Goal: Information Seeking & Learning: Learn about a topic

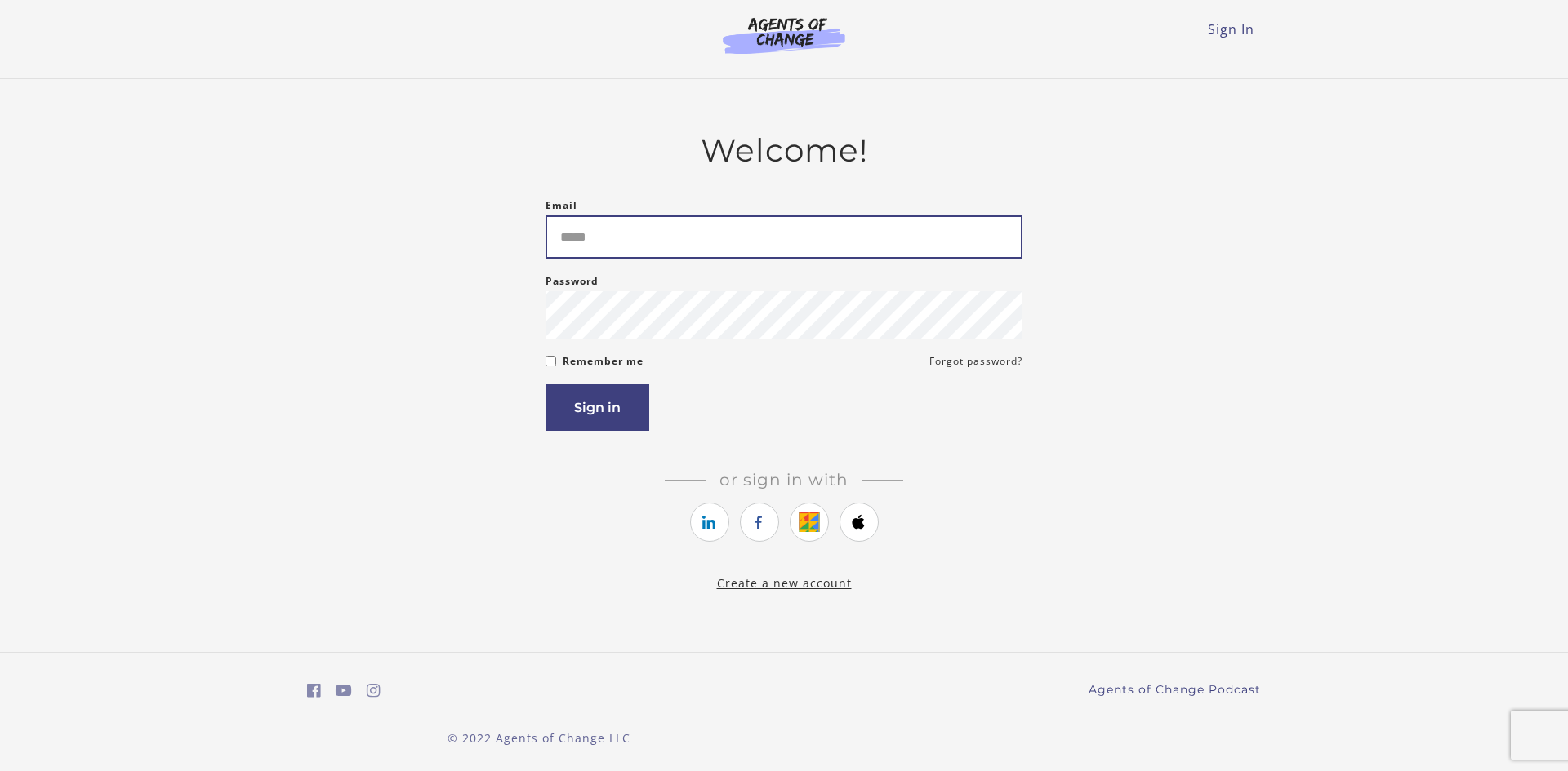
click at [660, 251] on input "Email" at bounding box center [784, 237] width 477 height 43
type input "**********"
click at [544, 362] on div "**********" at bounding box center [783, 362] width 954 height 461
click at [548, 371] on div "Remember me Forgot password?" at bounding box center [784, 361] width 477 height 19
click at [588, 415] on button "Sign in" at bounding box center [598, 408] width 104 height 47
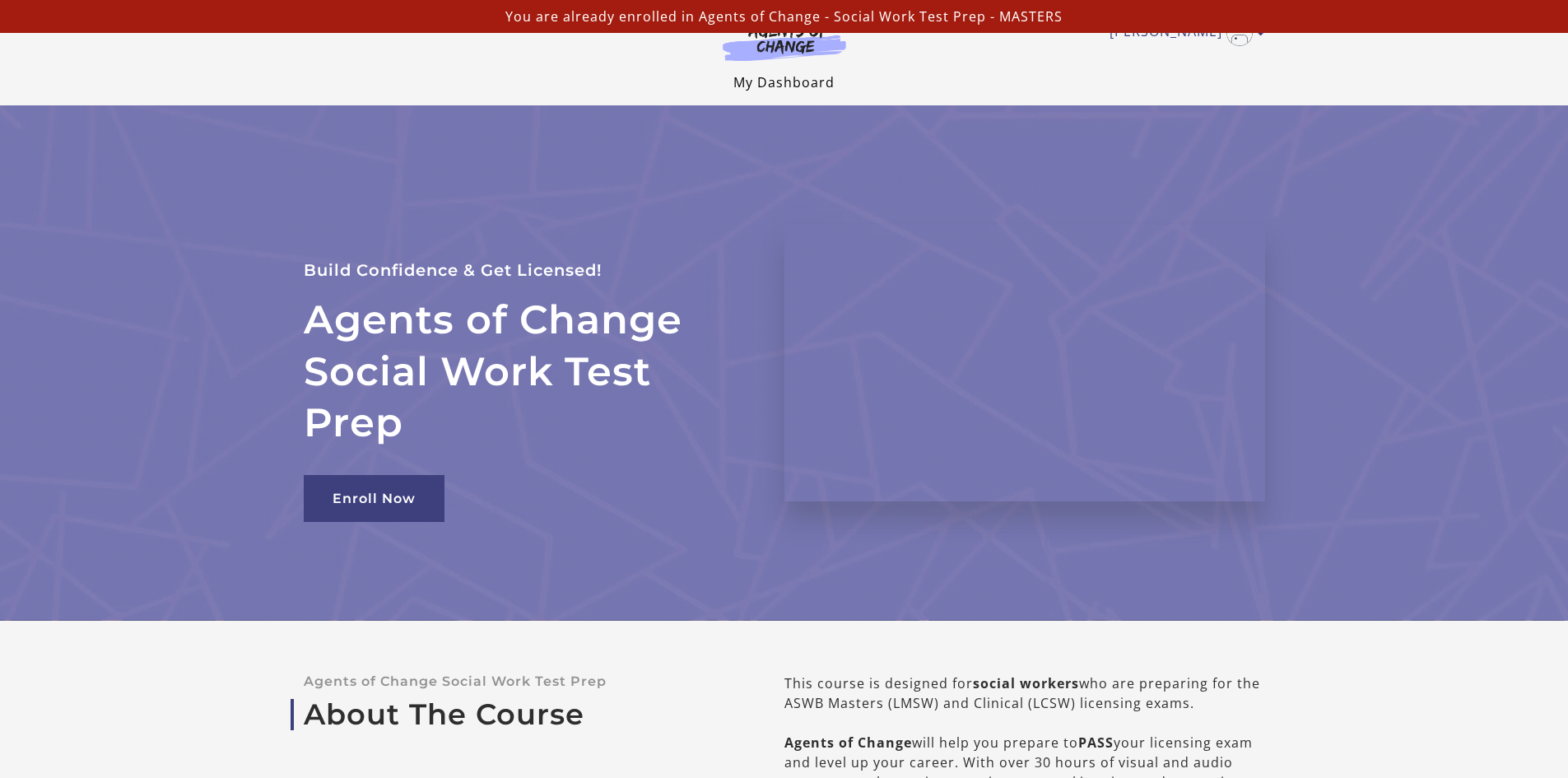
click at [793, 73] on li "My Dashboard" at bounding box center [784, 82] width 101 height 19
click at [788, 39] on img at bounding box center [784, 41] width 158 height 38
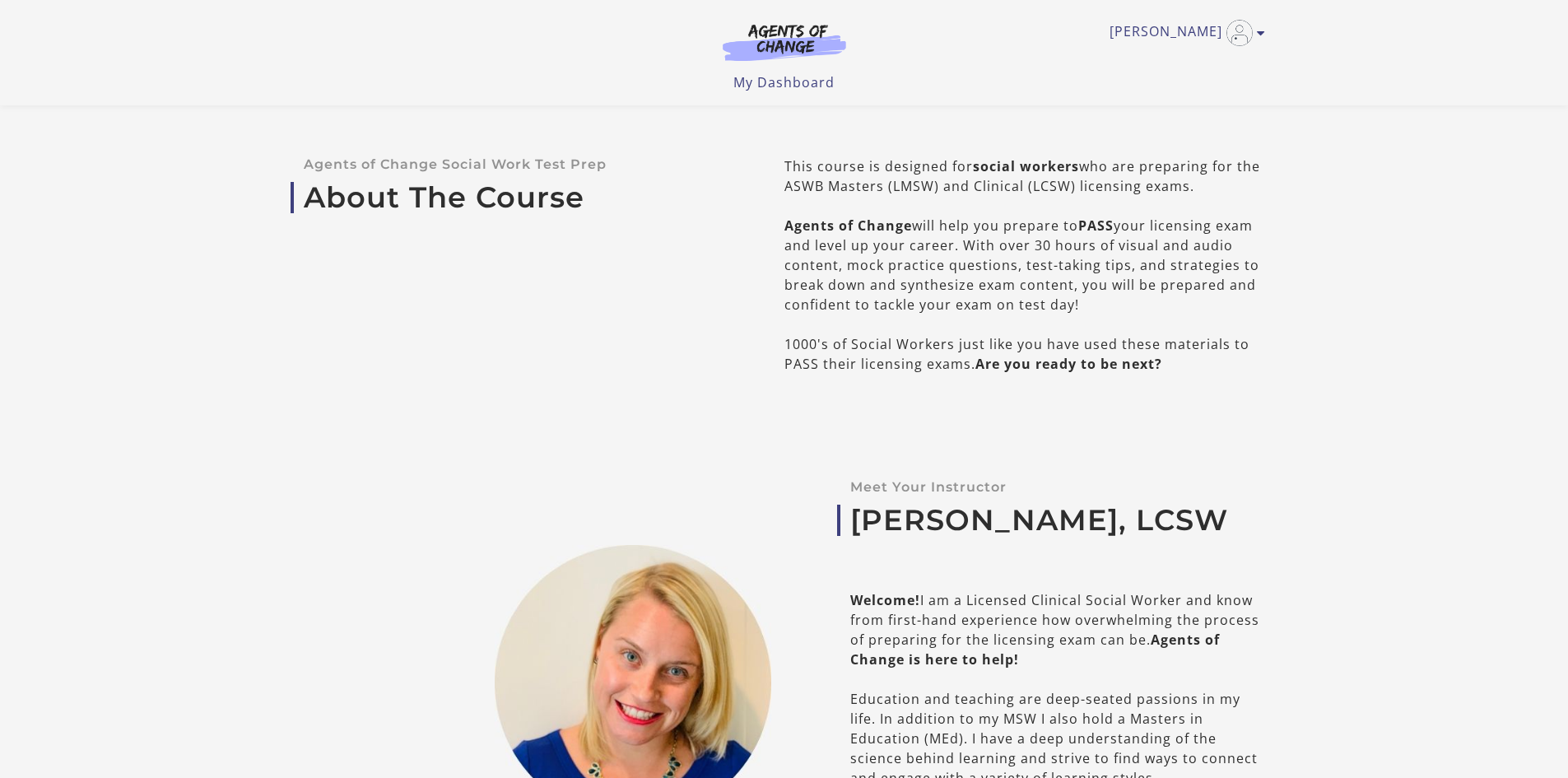
scroll to position [83, 0]
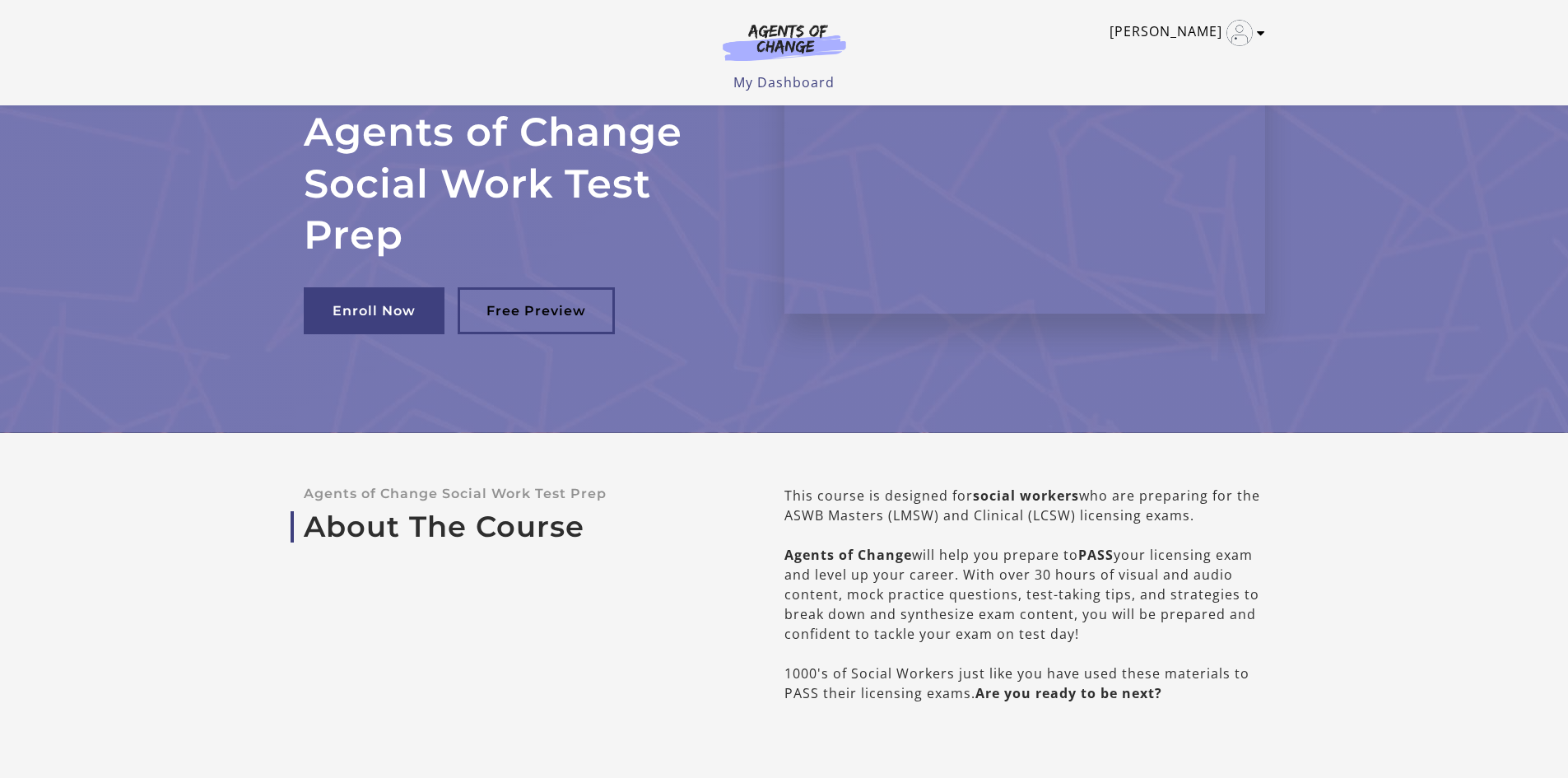
click at [1264, 39] on icon "Toggle menu" at bounding box center [1261, 33] width 8 height 13
click at [1219, 58] on link "My Account" at bounding box center [1196, 60] width 145 height 28
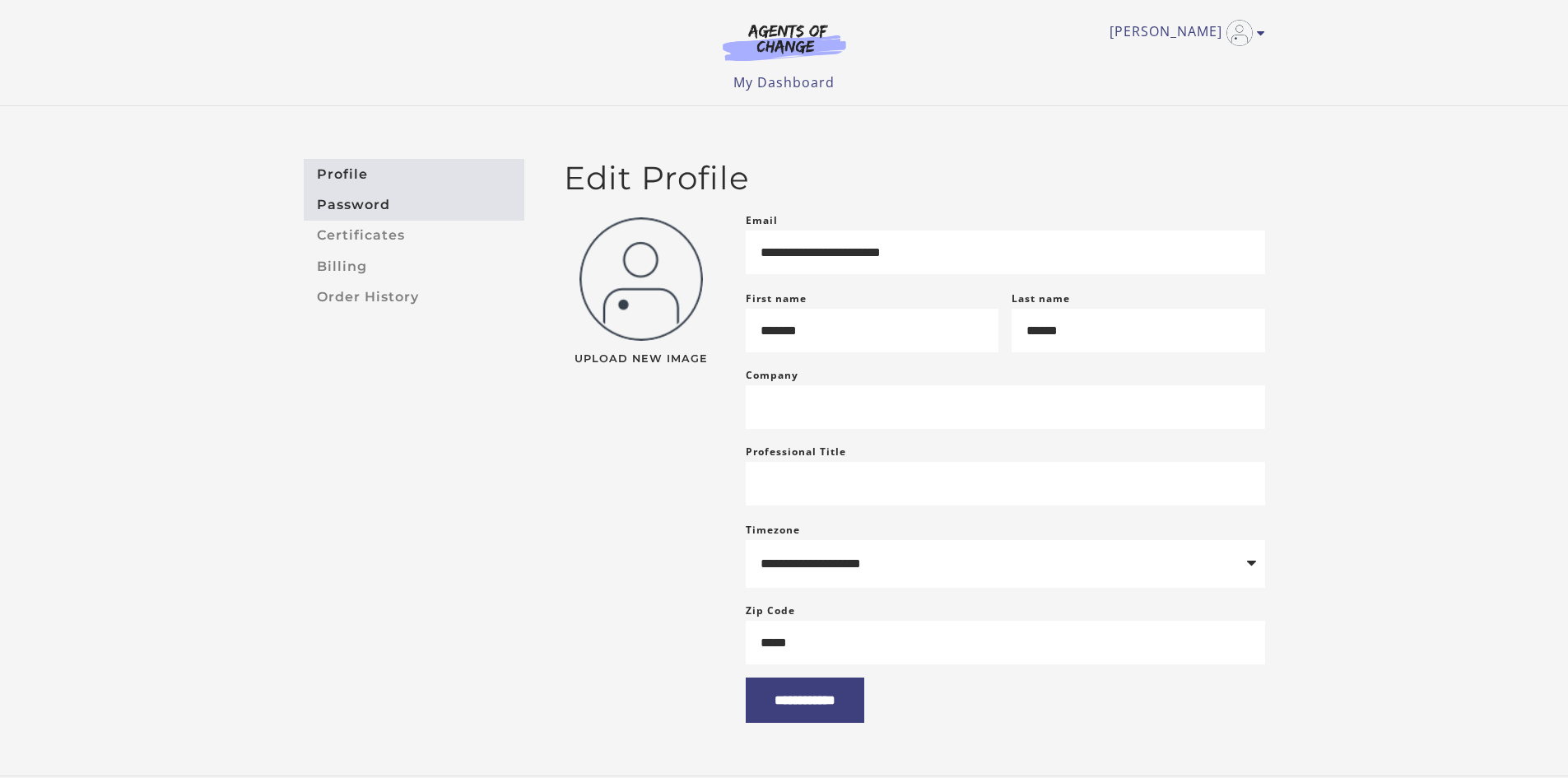
click at [374, 202] on link "Password" at bounding box center [414, 205] width 221 height 30
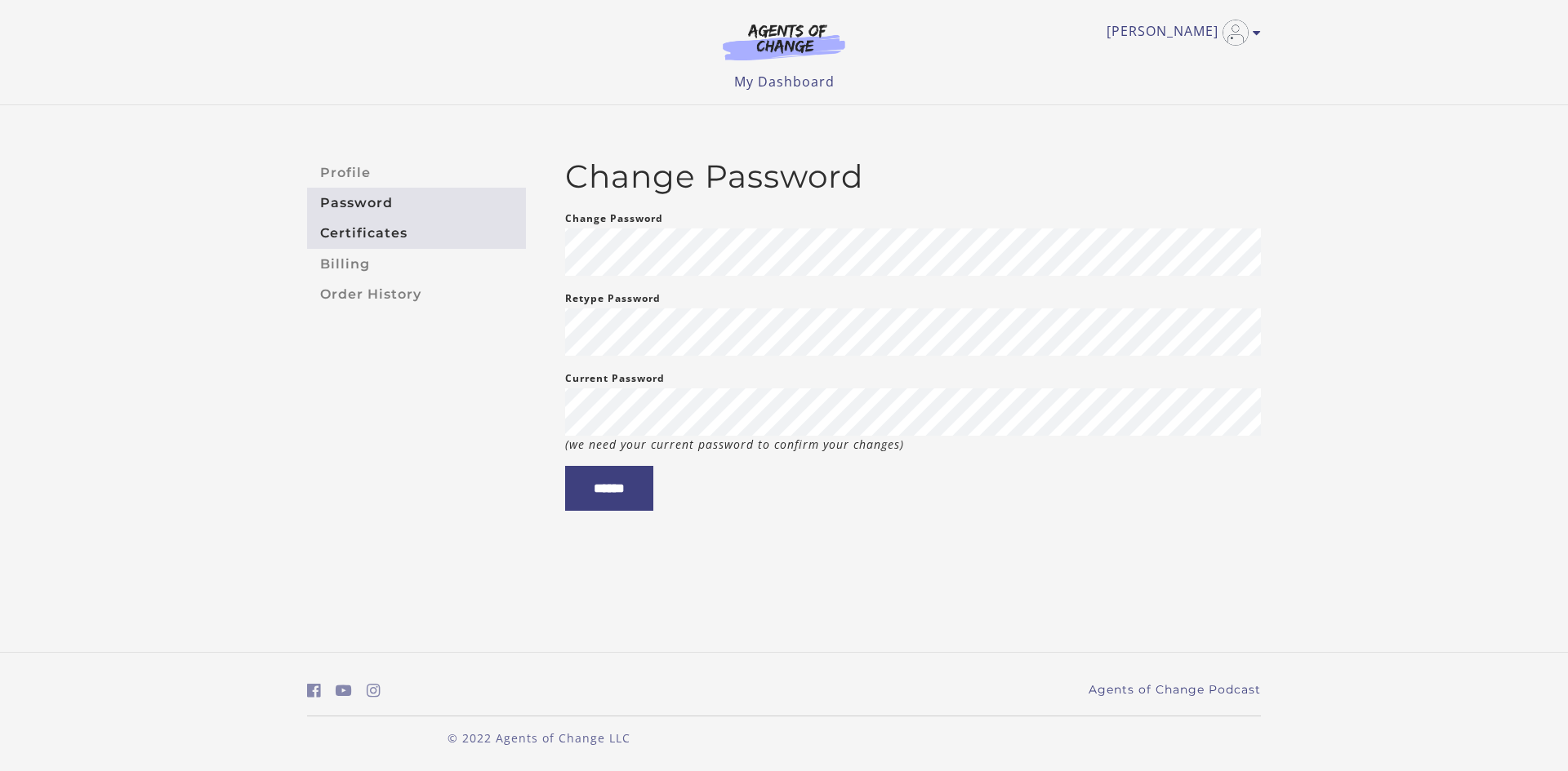
click at [369, 225] on link "Certificates" at bounding box center [416, 234] width 219 height 30
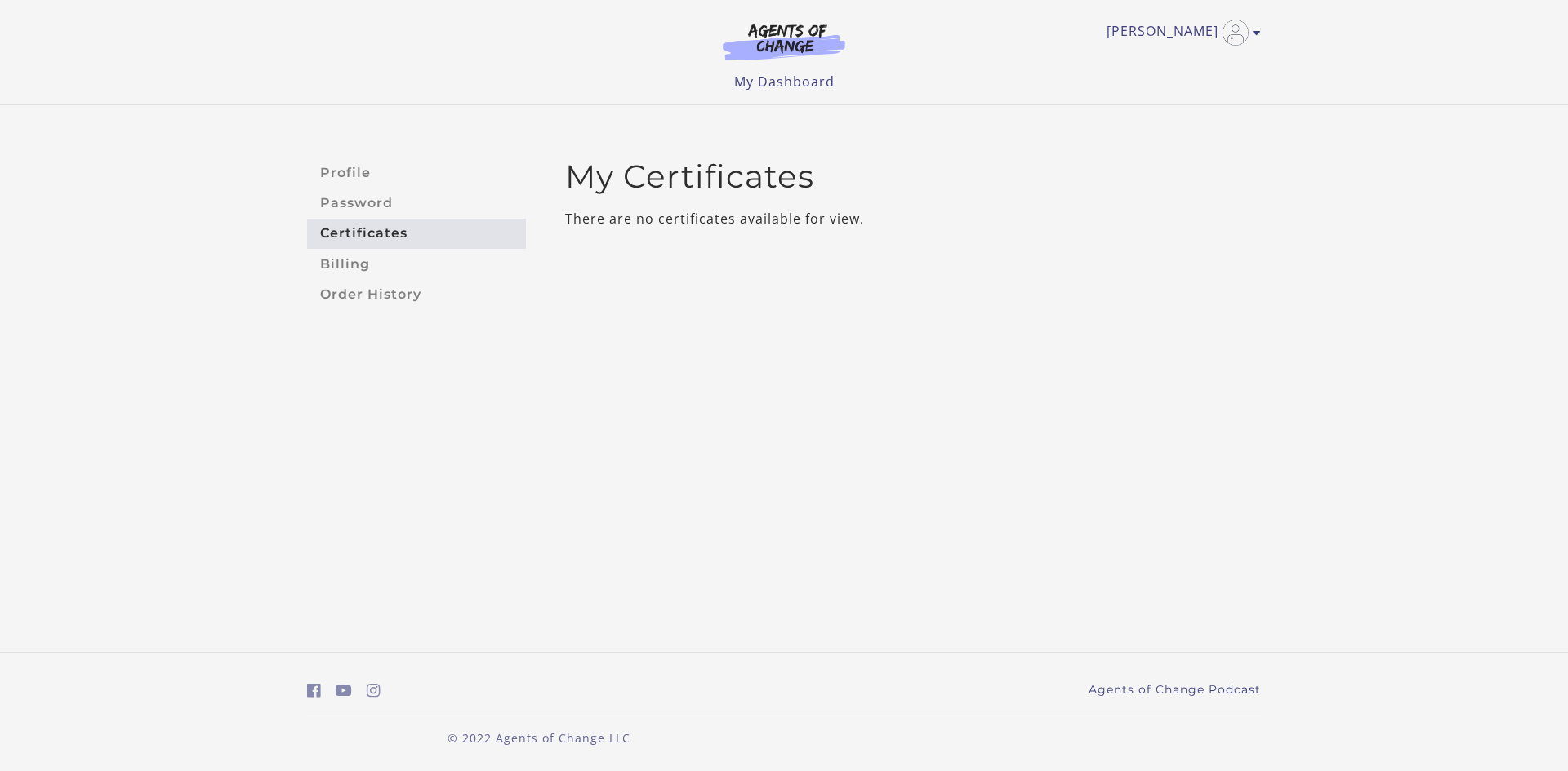
click at [787, 47] on img at bounding box center [784, 41] width 157 height 38
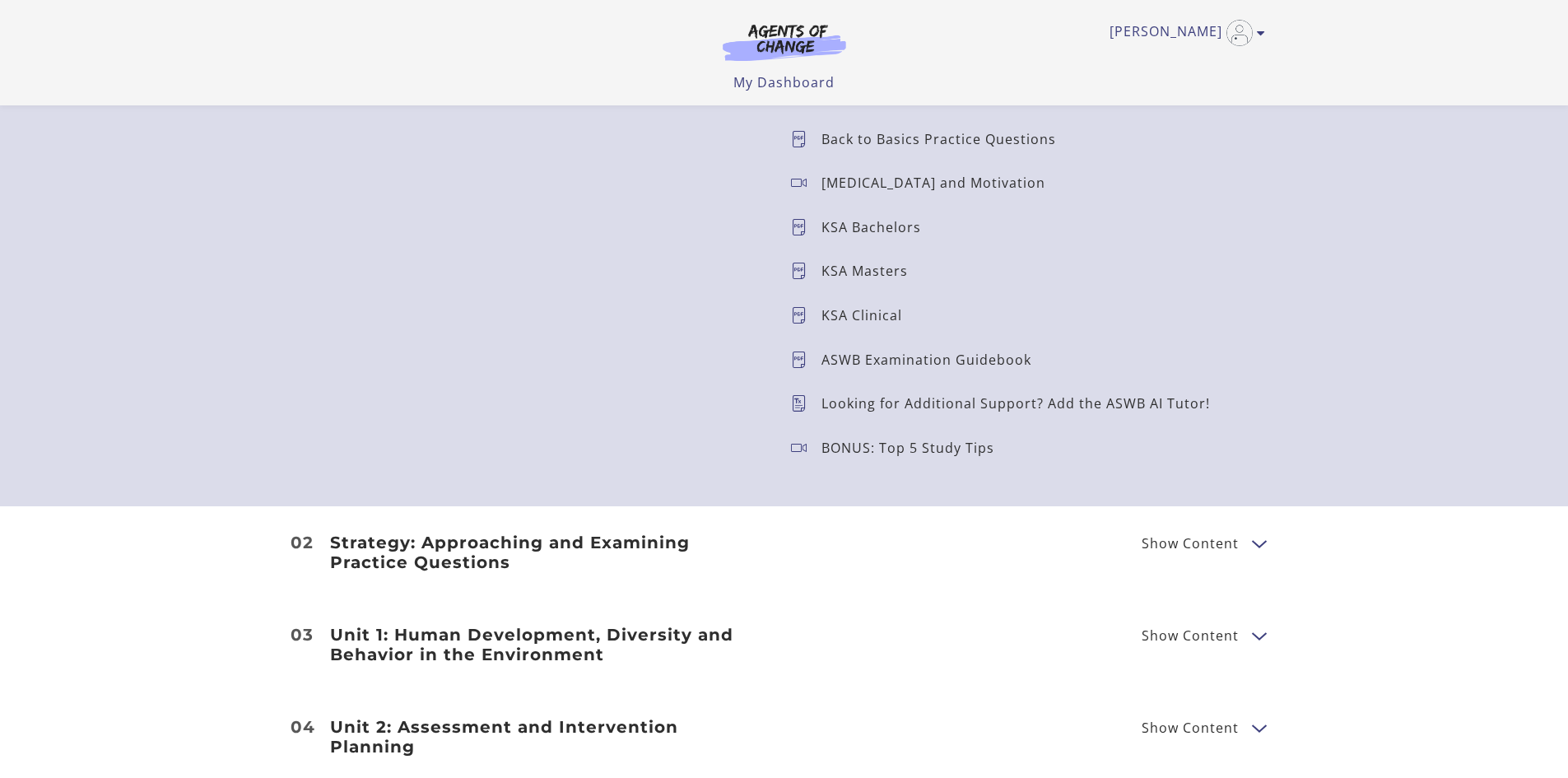
scroll to position [1400, 0]
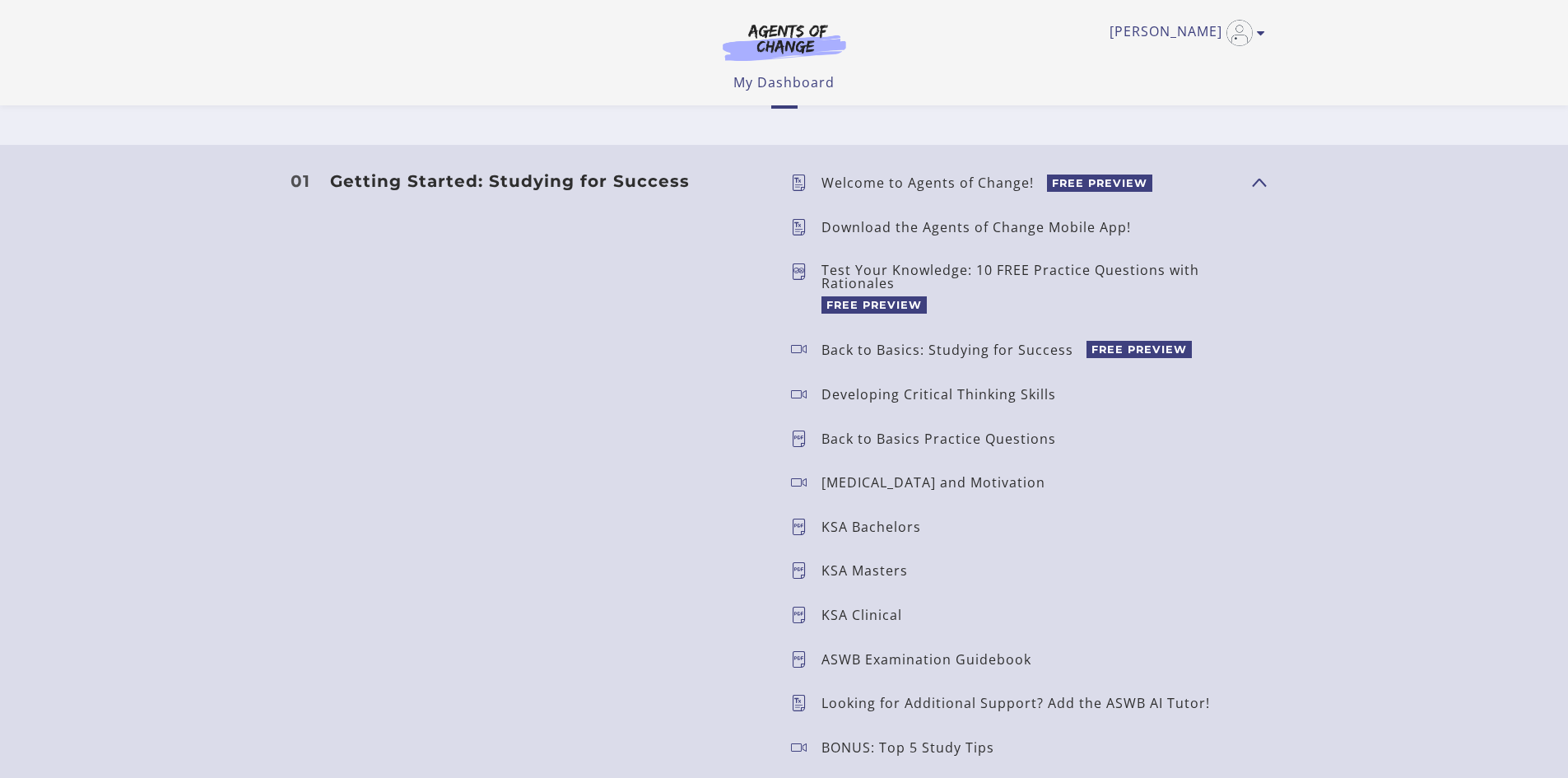
click at [447, 185] on h3 "Getting Started: Studying for Success" at bounding box center [548, 180] width 435 height 19
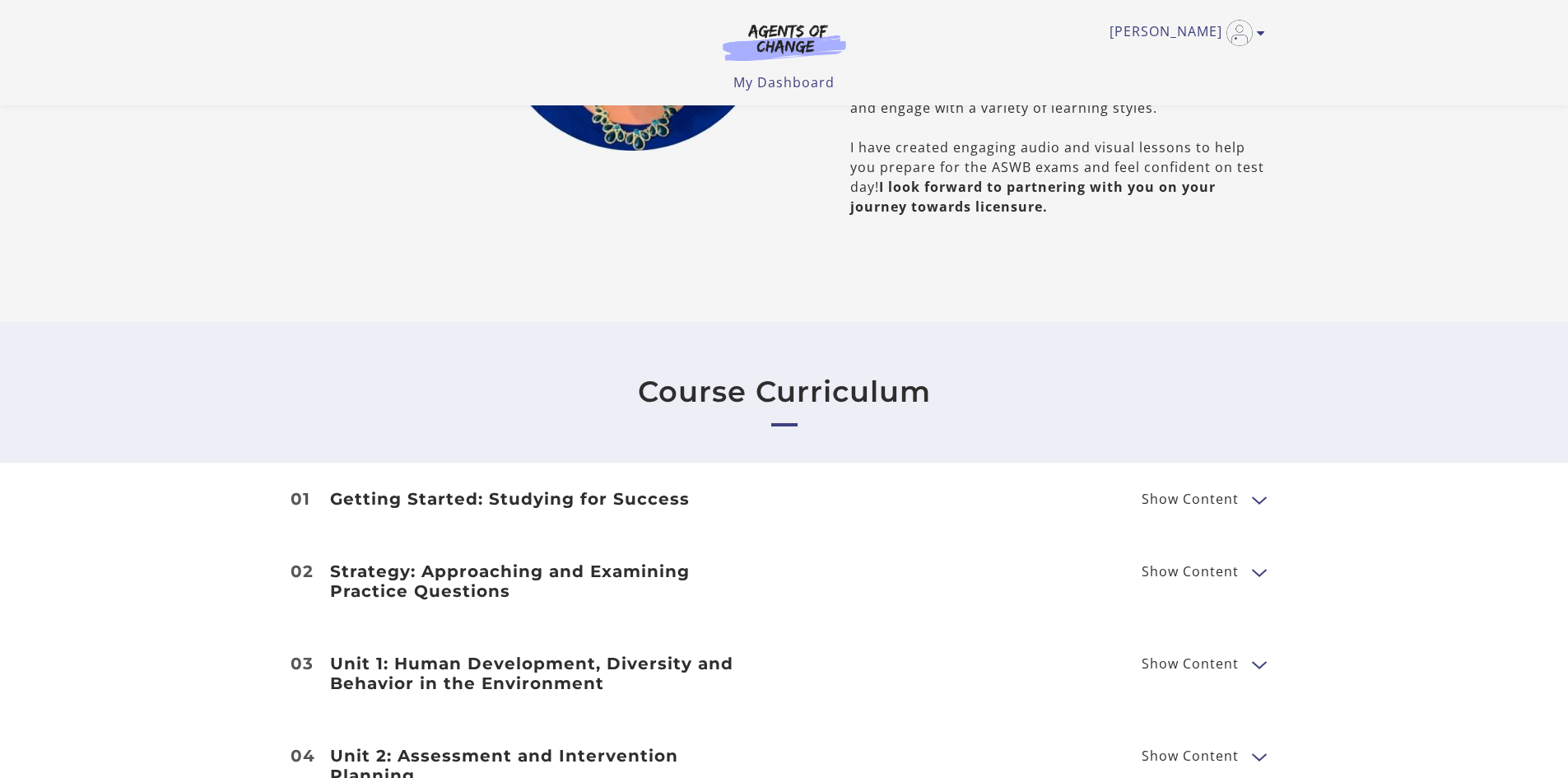
scroll to position [906, 0]
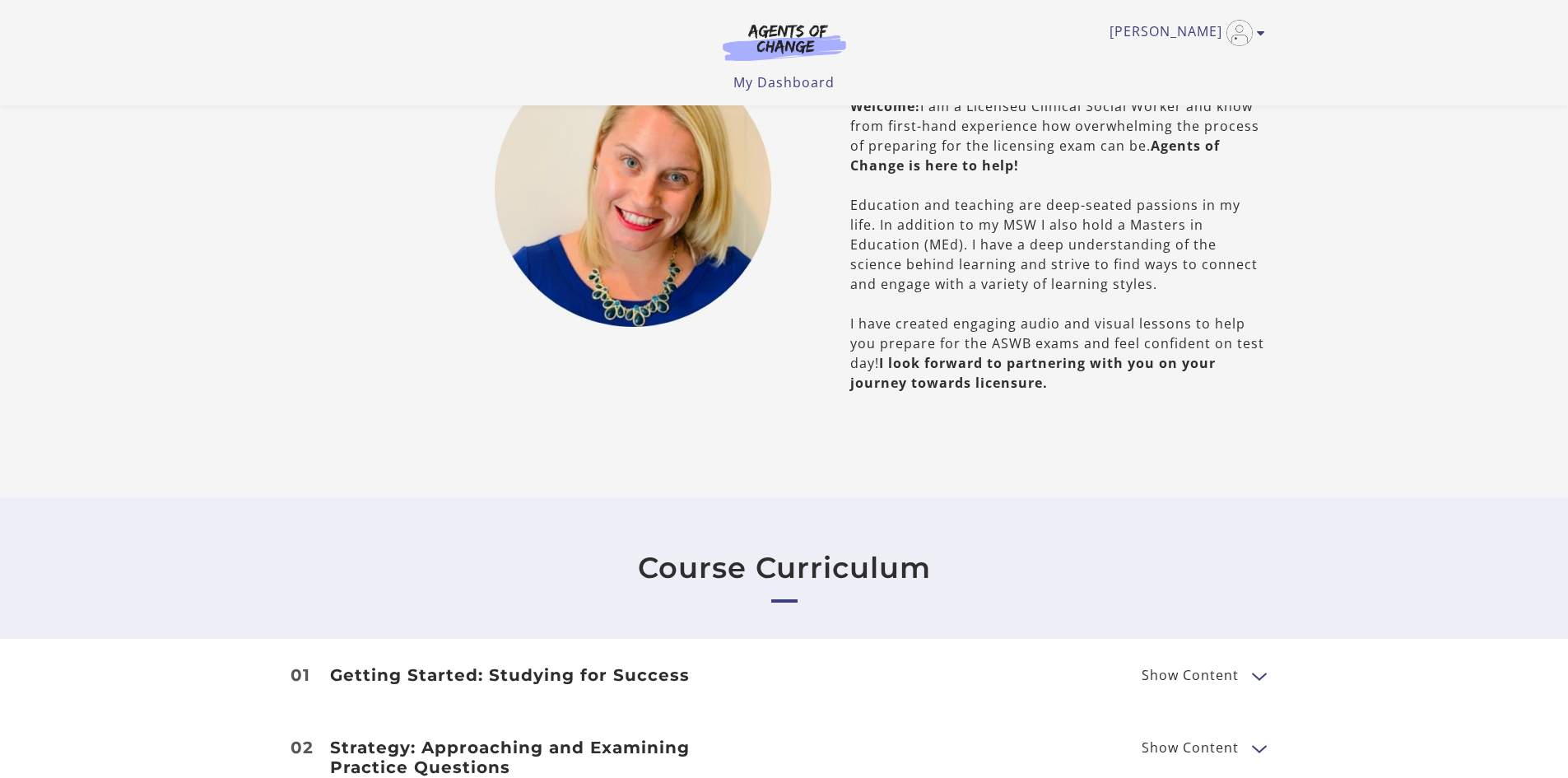
click at [793, 45] on img at bounding box center [784, 41] width 158 height 38
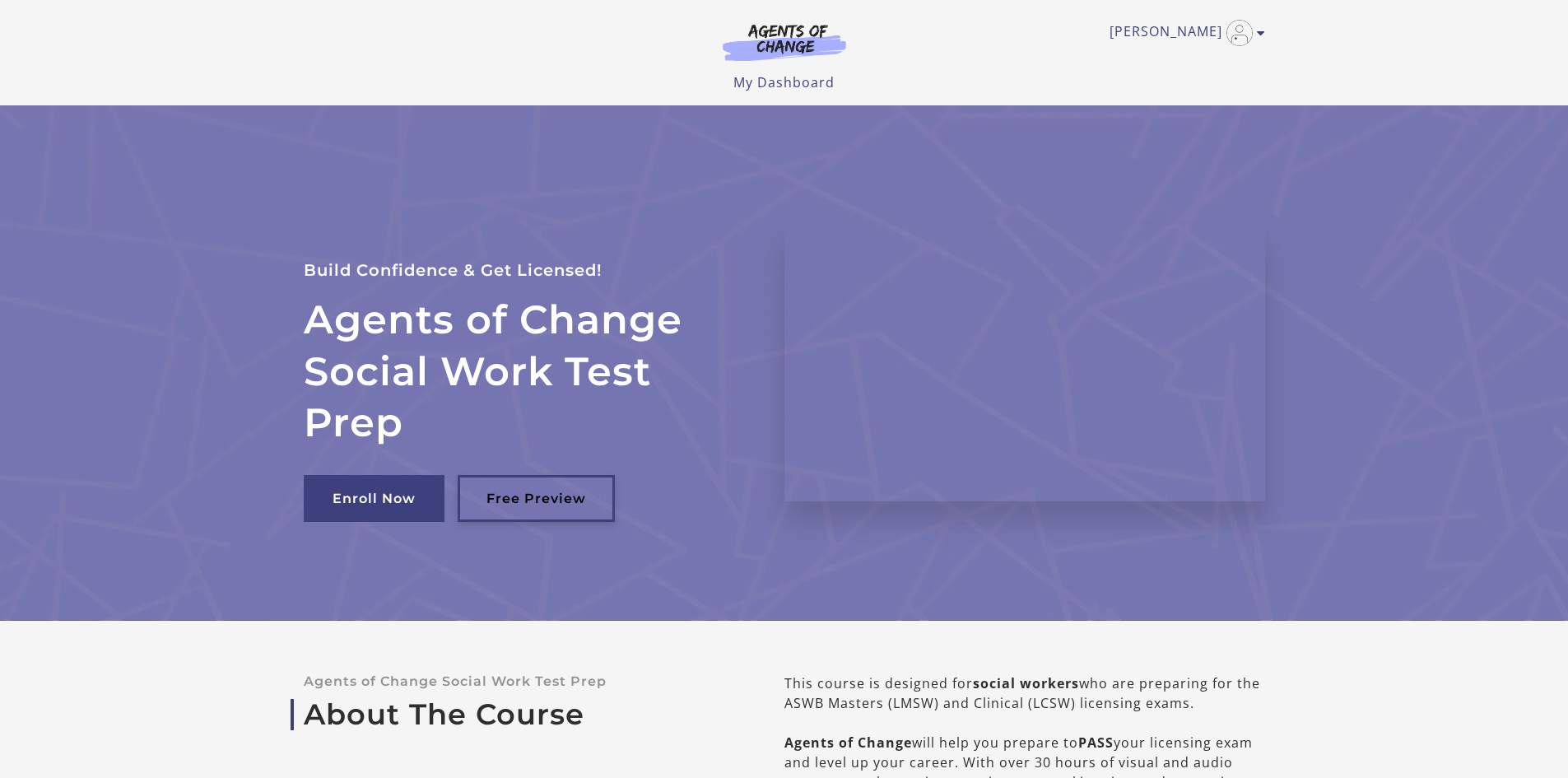
click at [541, 500] on link "Free Preview" at bounding box center [536, 499] width 158 height 47
